Goal: Information Seeking & Learning: Find specific fact

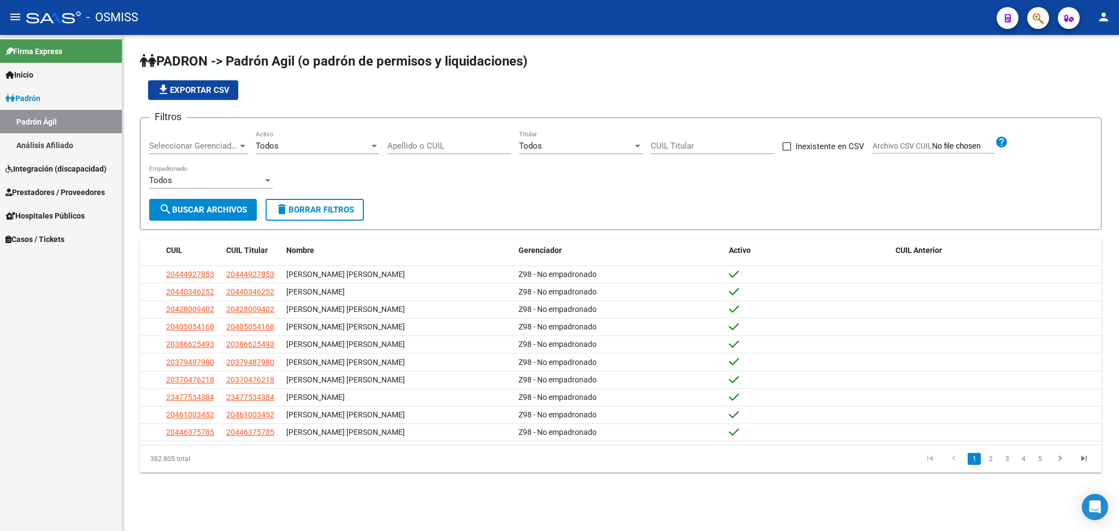
click at [99, 166] on span "Integración (discapacidad)" at bounding box center [55, 169] width 101 height 12
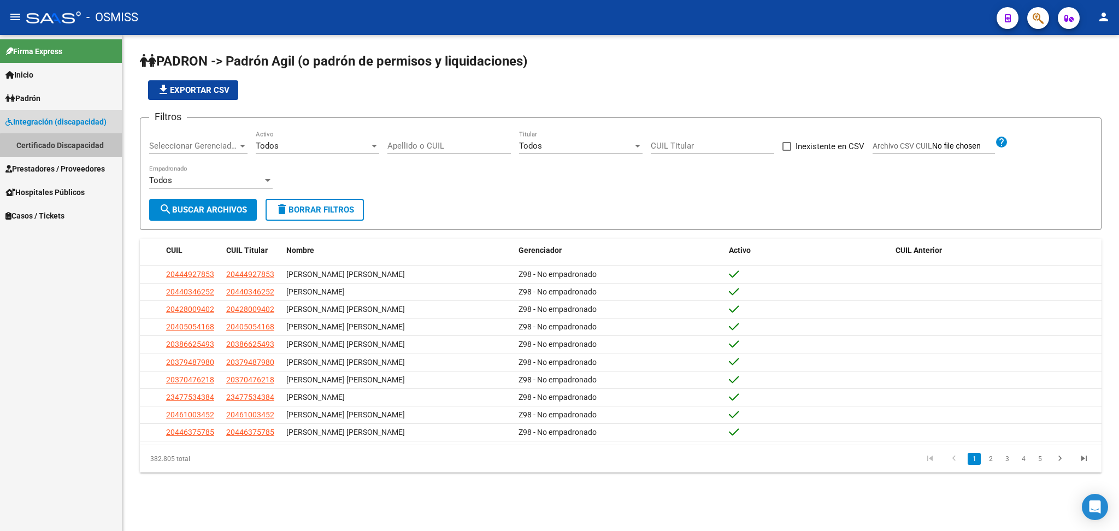
click at [72, 149] on link "Certificado Discapacidad" at bounding box center [61, 144] width 122 height 23
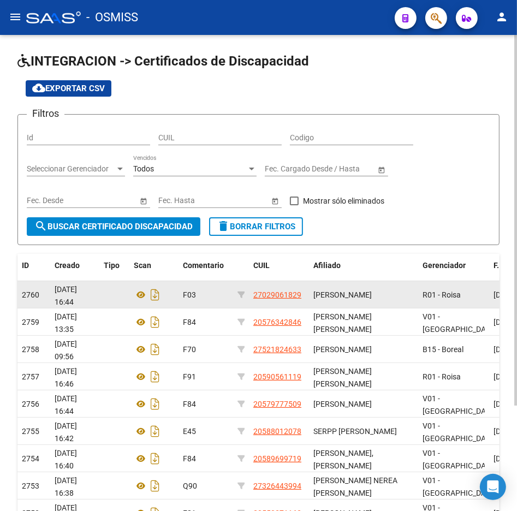
drag, startPoint x: 313, startPoint y: 294, endPoint x: 381, endPoint y: 294, distance: 68.3
click at [381, 294] on datatable-body-cell "[PERSON_NAME]" at bounding box center [363, 294] width 109 height 27
copy span "[PERSON_NAME]"
click at [320, 291] on span "[PERSON_NAME]" at bounding box center [343, 295] width 58 height 9
drag, startPoint x: 315, startPoint y: 293, endPoint x: 379, endPoint y: 292, distance: 64.5
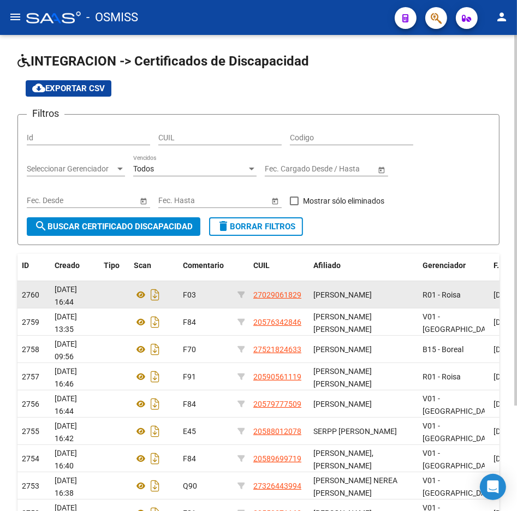
click at [379, 292] on div "[PERSON_NAME]" at bounding box center [364, 295] width 101 height 13
drag, startPoint x: 255, startPoint y: 292, endPoint x: 309, endPoint y: 293, distance: 54.6
click at [309, 293] on div "2760 [DATE] 16:44 F03 27029061829 [PERSON_NAME][GEOGRAPHIC_DATA] - Roisa [DATE]…" at bounding box center [370, 294] width 707 height 27
copy span "27029061829"
click at [252, 291] on datatable-body-cell "27029061829" at bounding box center [279, 294] width 60 height 27
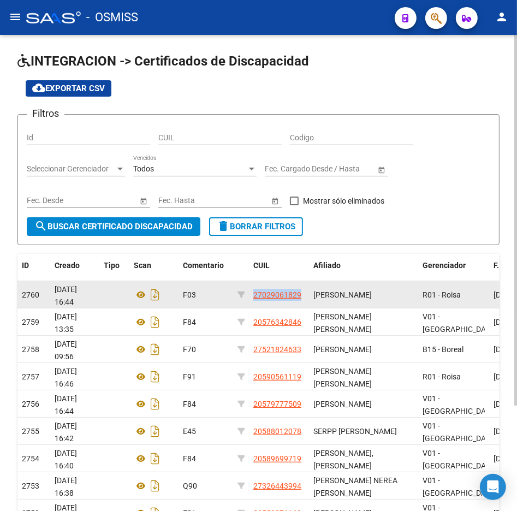
drag, startPoint x: 251, startPoint y: 290, endPoint x: 307, endPoint y: 290, distance: 55.7
click at [307, 290] on datatable-body-cell "27029061829" at bounding box center [279, 294] width 60 height 27
copy span "27029061829"
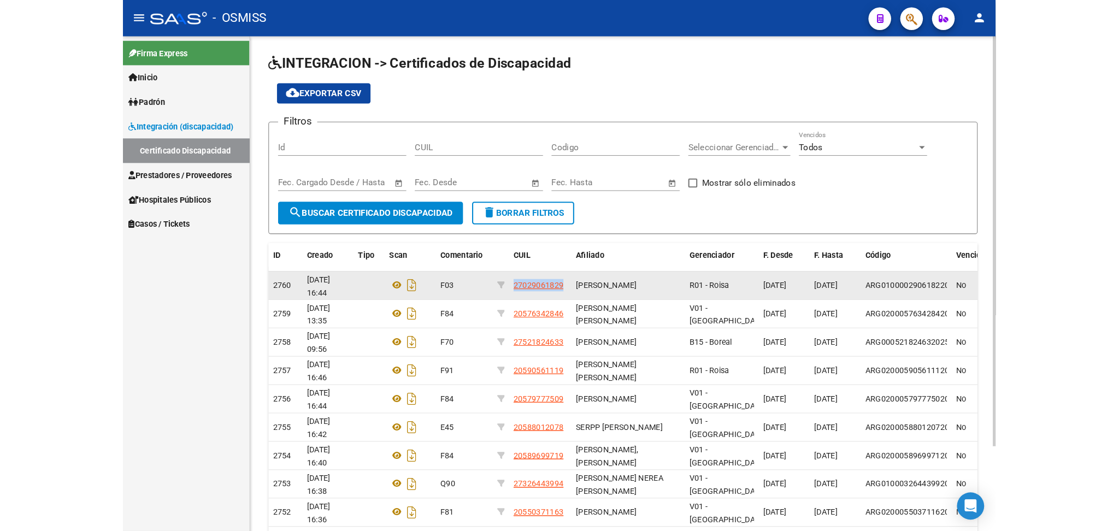
scroll to position [0, 1]
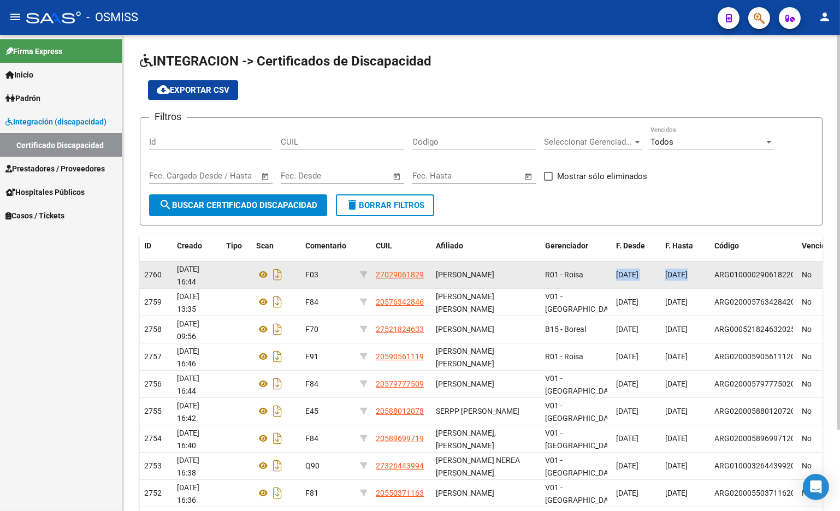
drag, startPoint x: 618, startPoint y: 271, endPoint x: 711, endPoint y: 271, distance: 92.9
click at [711, 271] on div "2760 [DATE] 16:44 F03 27029061829 [PERSON_NAME][GEOGRAPHIC_DATA] - Roisa [DATE]…" at bounding box center [493, 275] width 707 height 27
copy div "[DATE] [DATE]"
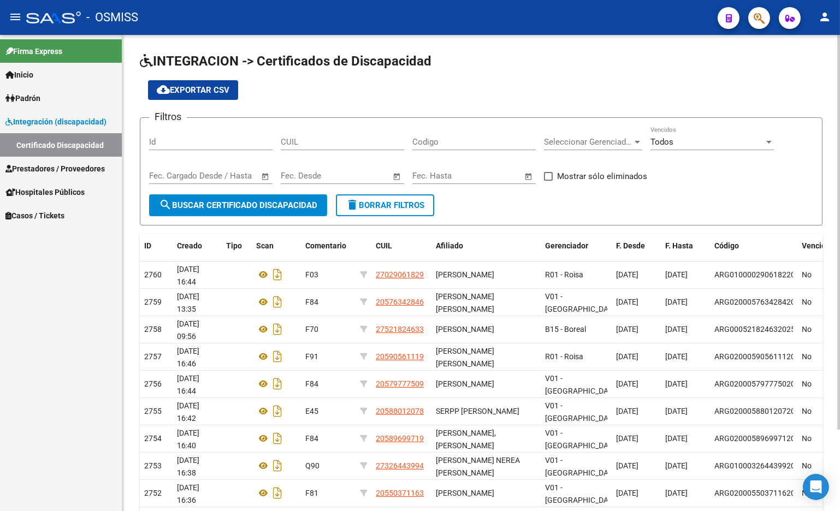
click at [496, 207] on form "Filtros Id CUIL Codigo Seleccionar Gerenciador Seleccionar Gerenciador Todos Ve…" at bounding box center [481, 171] width 683 height 108
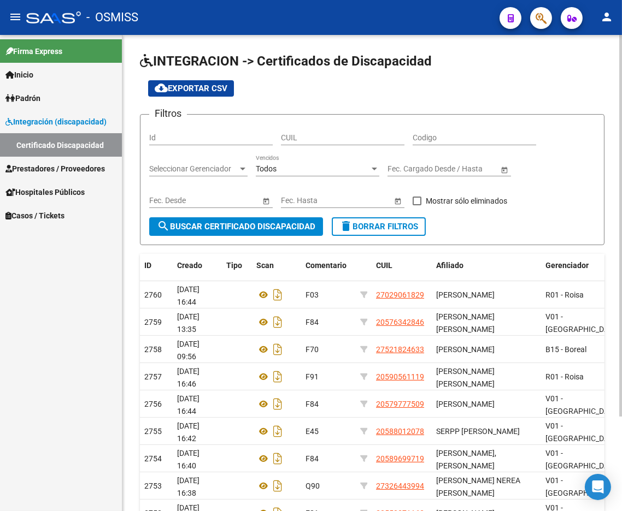
click at [317, 135] on input "CUIL" at bounding box center [342, 137] width 123 height 9
paste input "27-02906182-9"
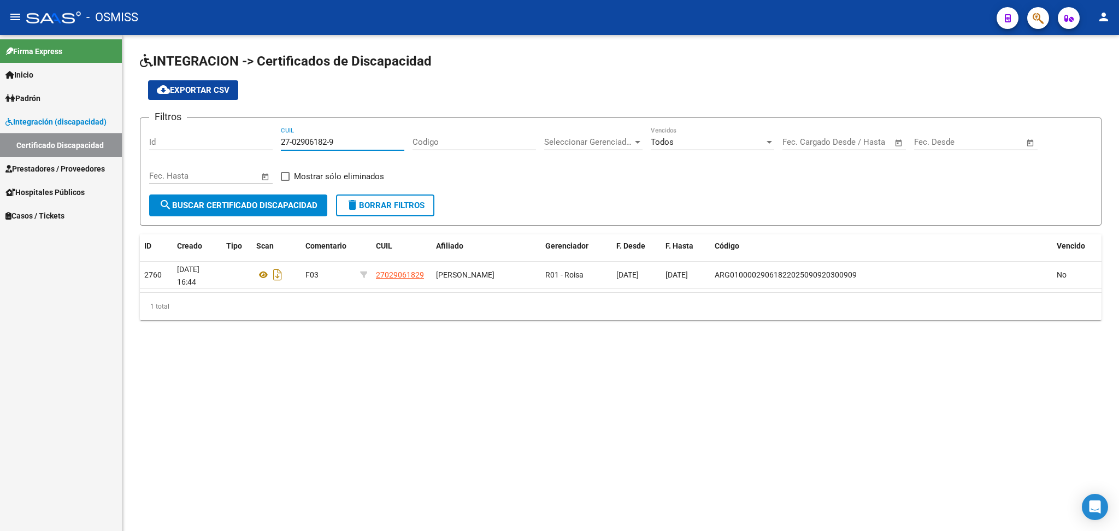
type input "27-02906182-9"
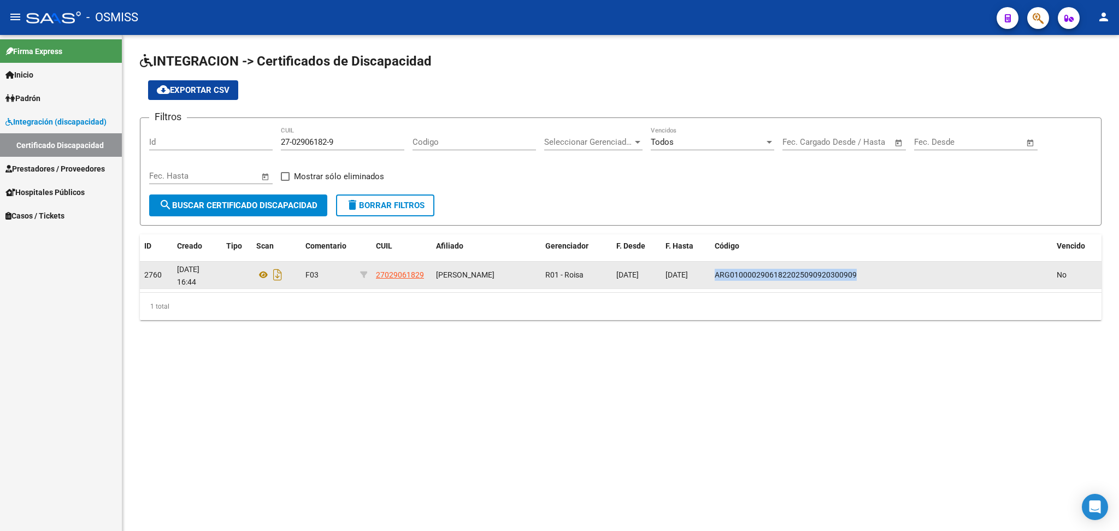
drag, startPoint x: 716, startPoint y: 272, endPoint x: 861, endPoint y: 274, distance: 145.4
click at [867, 274] on div "ARG01000029061822025090920300909" at bounding box center [881, 275] width 333 height 13
copy span "ARG01000029061822025090920300909"
